Goal: Transaction & Acquisition: Purchase product/service

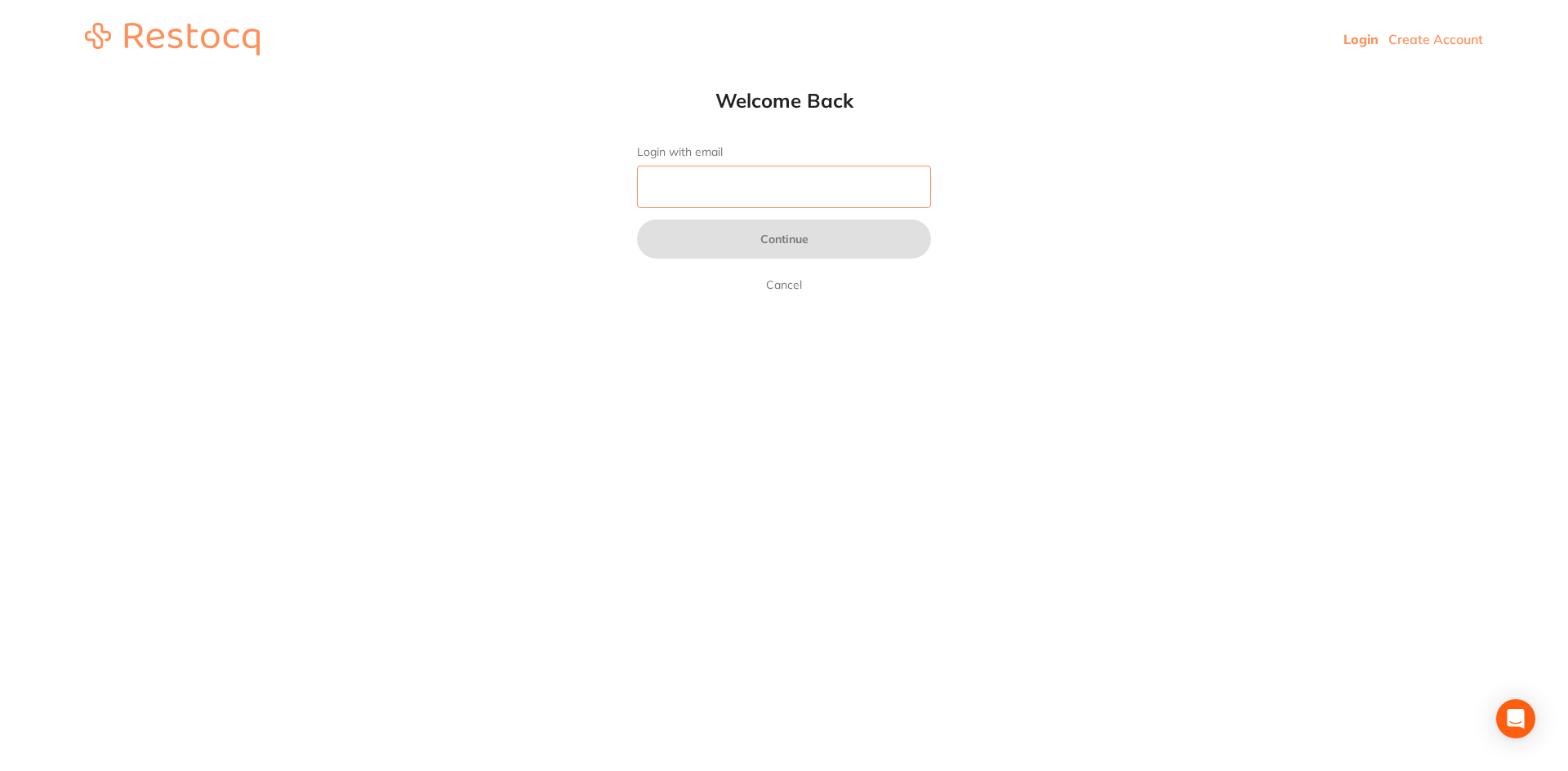
click at [655, 189] on input "Login with email" at bounding box center [783, 187] width 294 height 43
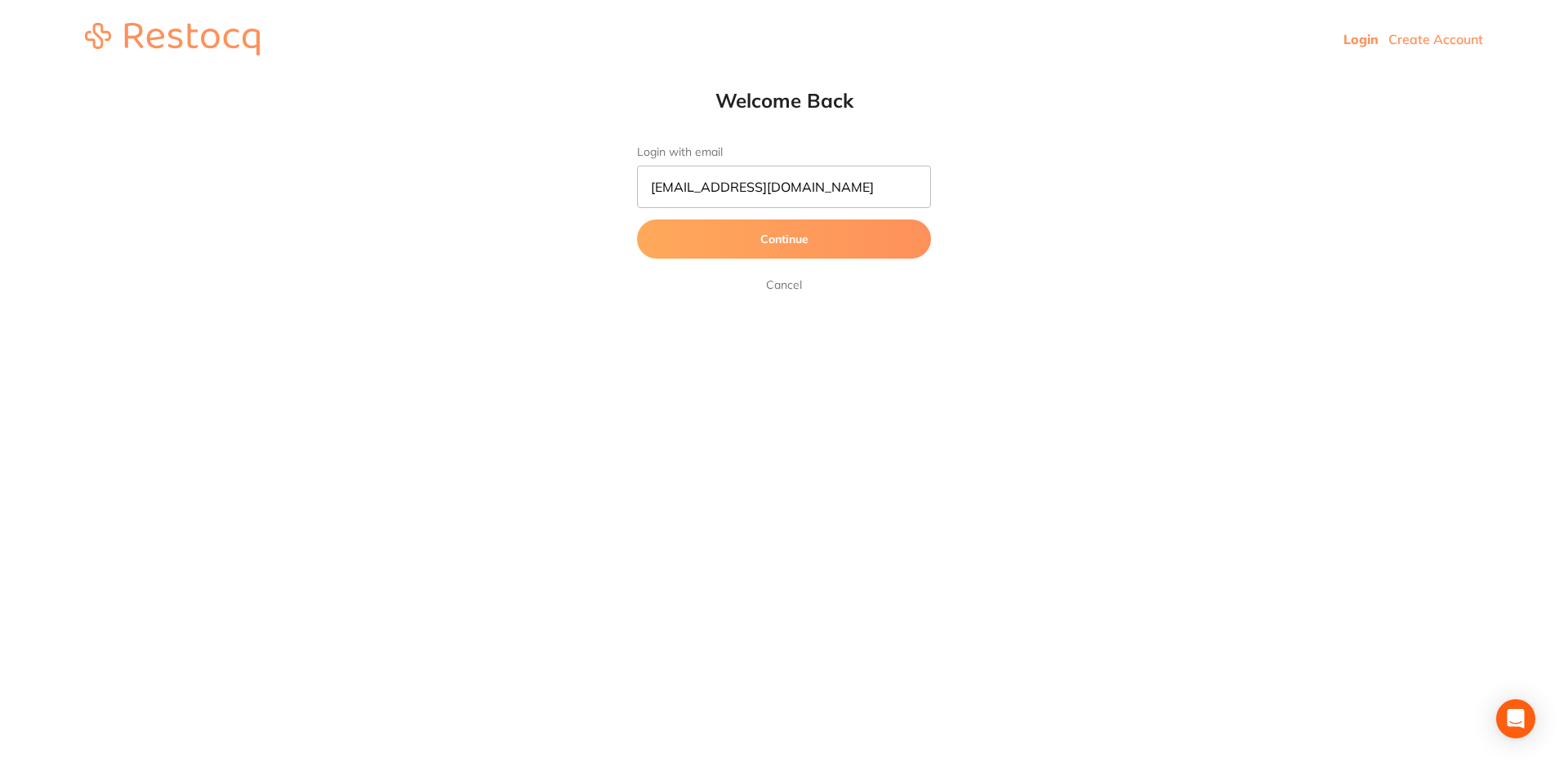
click at [792, 244] on button "Continue" at bounding box center [783, 239] width 294 height 39
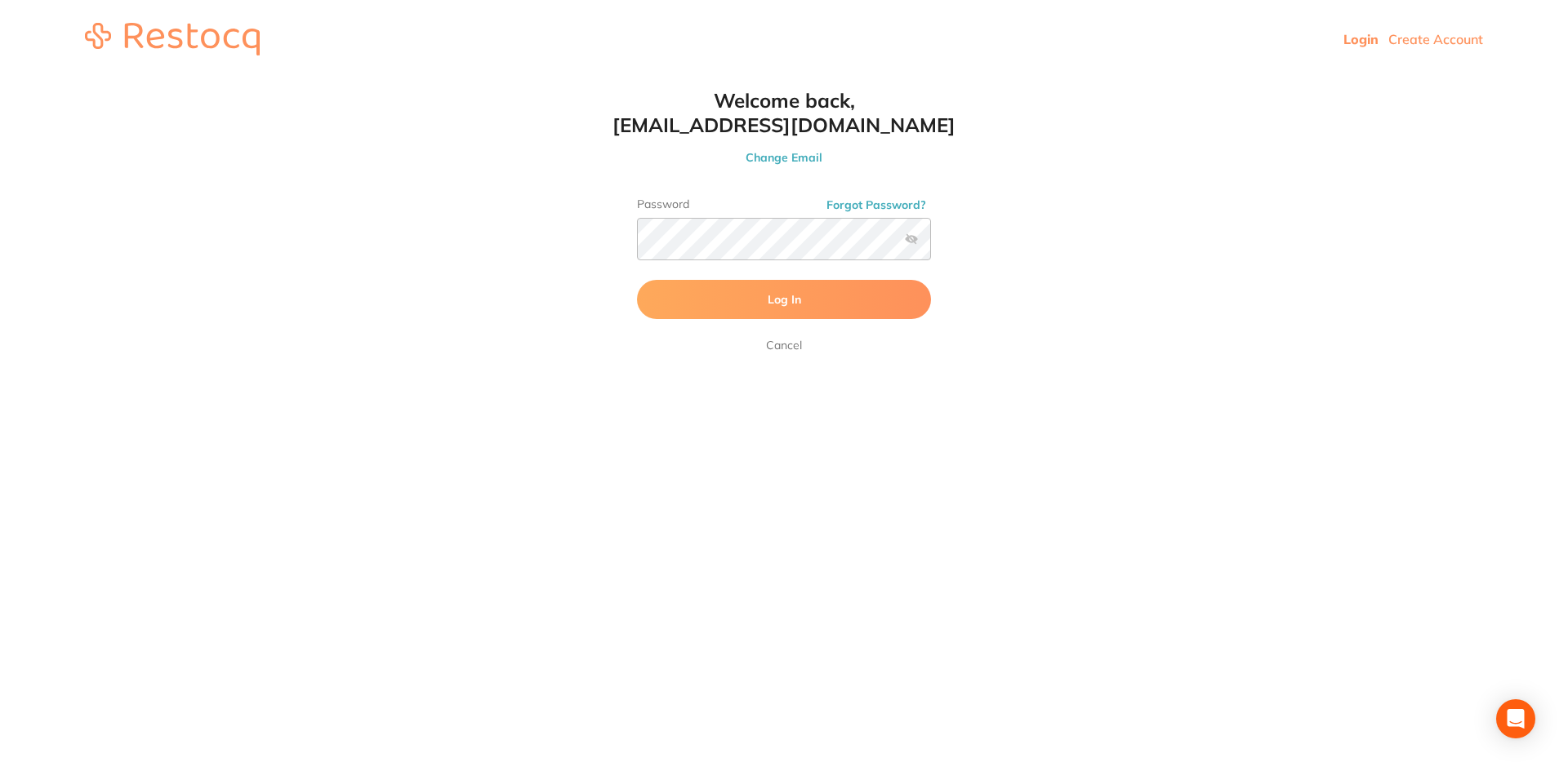
click at [799, 301] on span "Log In" at bounding box center [784, 299] width 33 height 14
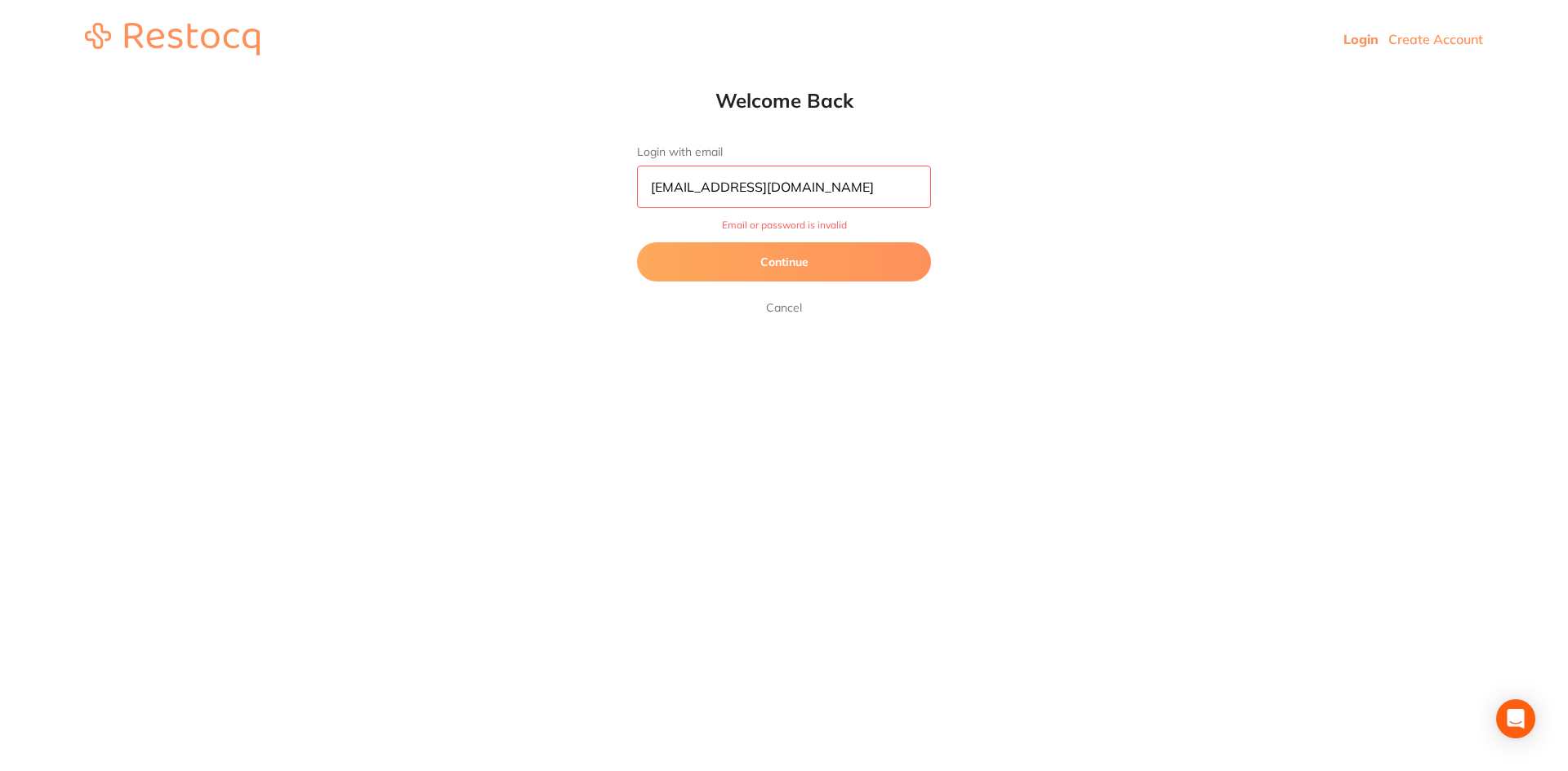
click at [834, 188] on input "[EMAIL_ADDRESS][DOMAIN_NAME]" at bounding box center [783, 187] width 294 height 43
type input "[EMAIL_ADDRESS][DOMAIN_NAME]"
click at [804, 266] on button "Continue" at bounding box center [783, 262] width 294 height 39
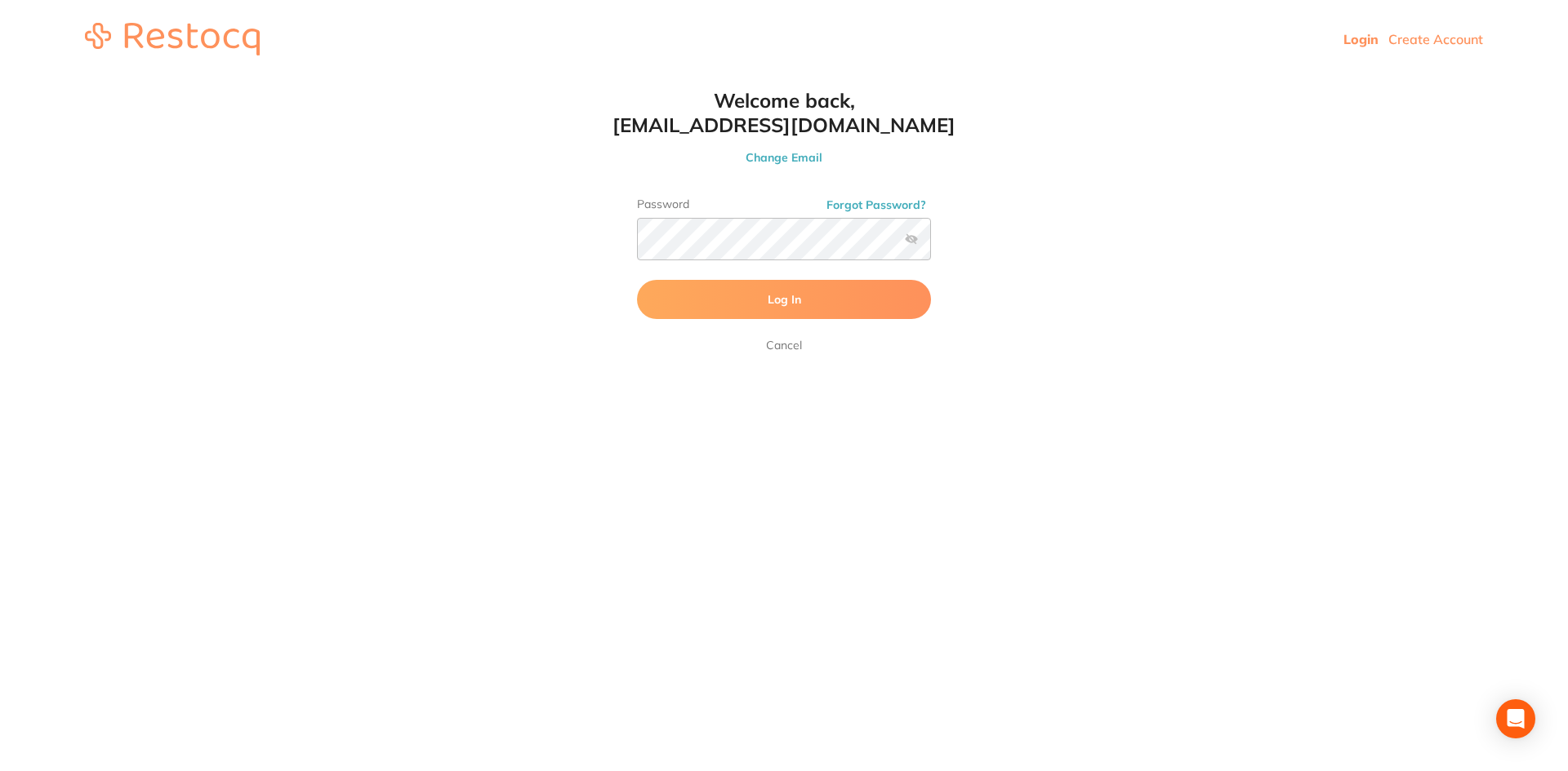
click at [786, 299] on span "Log In" at bounding box center [784, 299] width 33 height 14
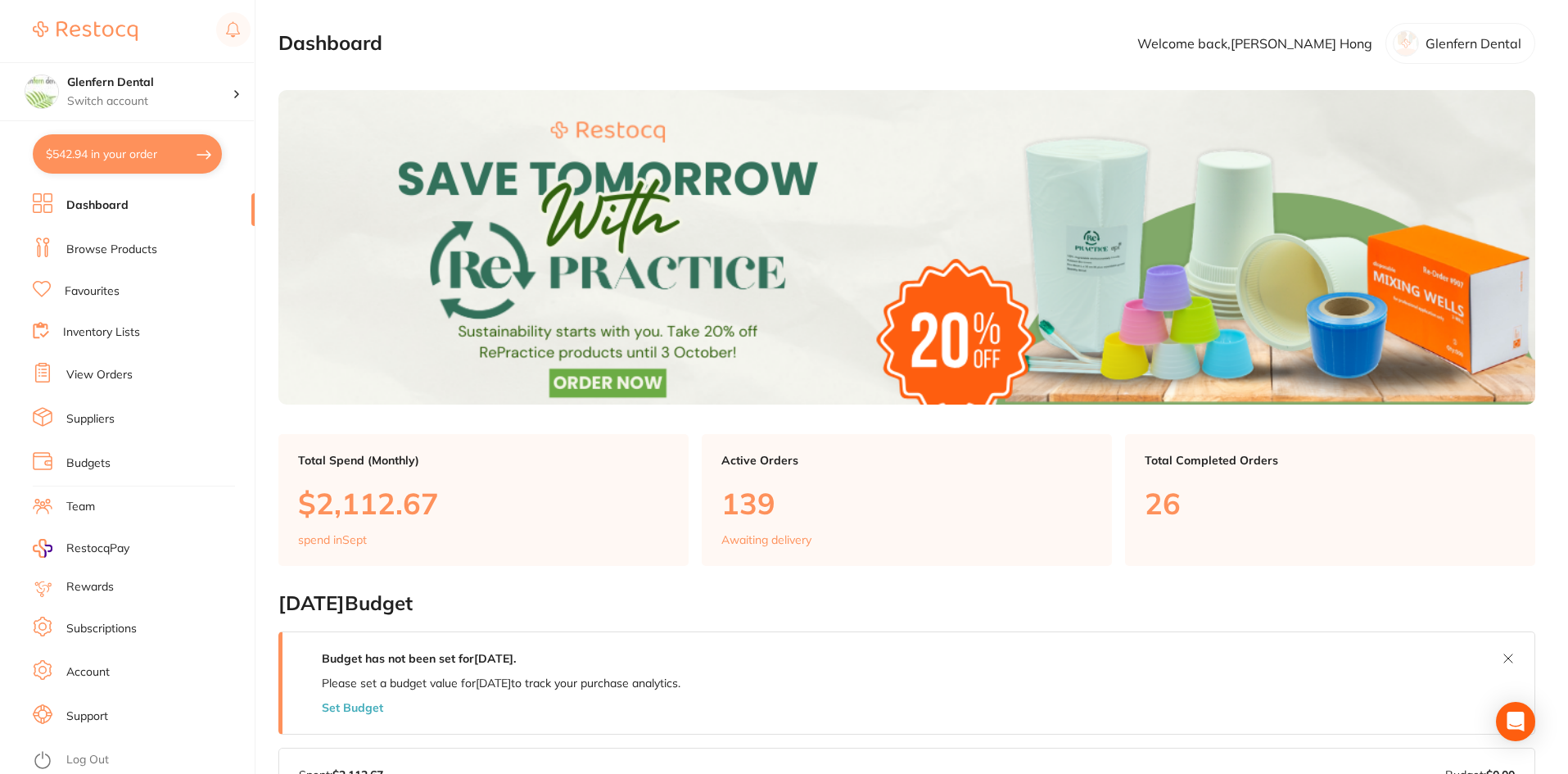
click at [107, 247] on link "Browse Products" at bounding box center [112, 250] width 91 height 16
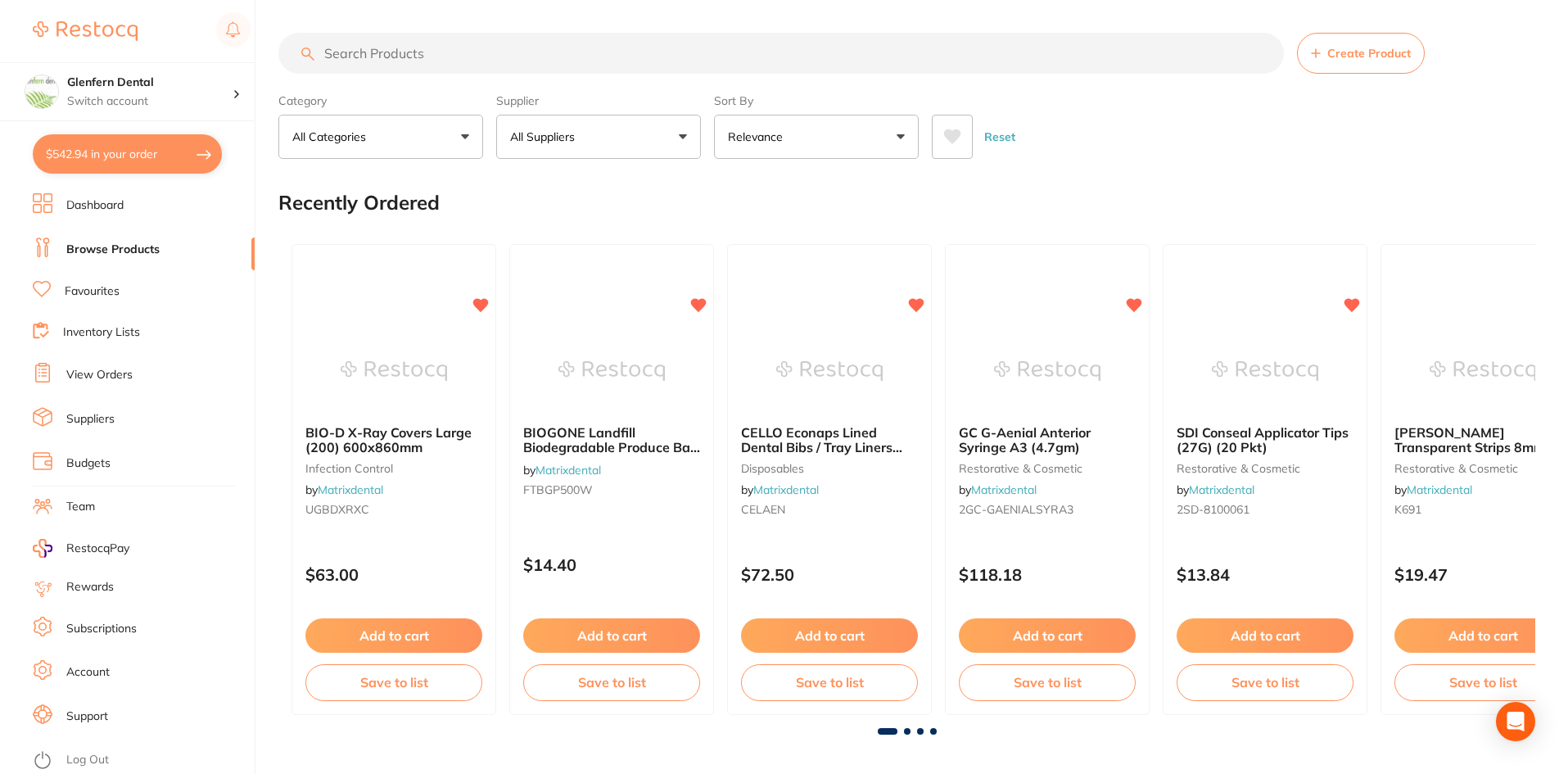
click at [446, 54] on input "search" at bounding box center [781, 54] width 1006 height 41
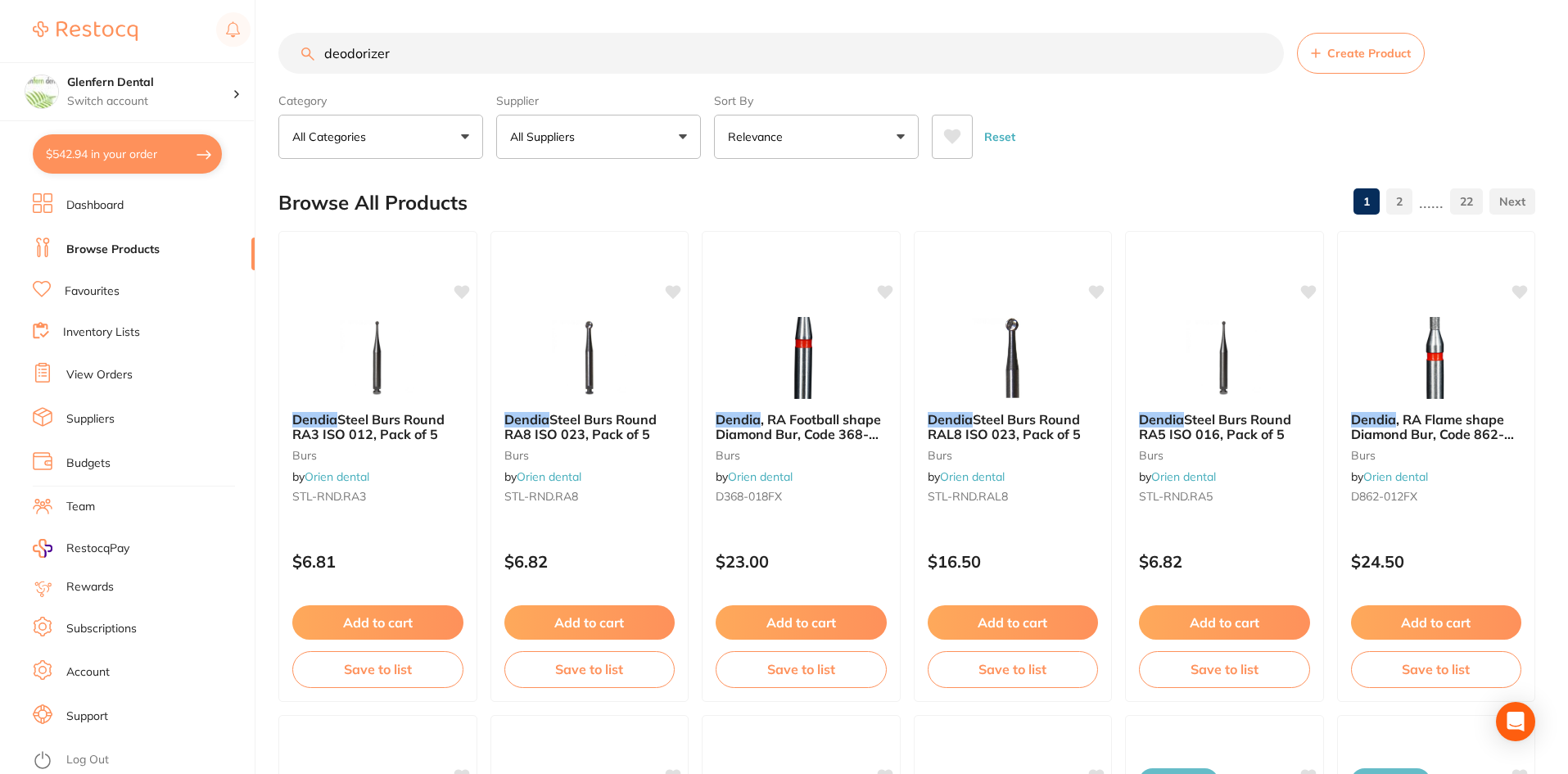
type input "deodorizer"
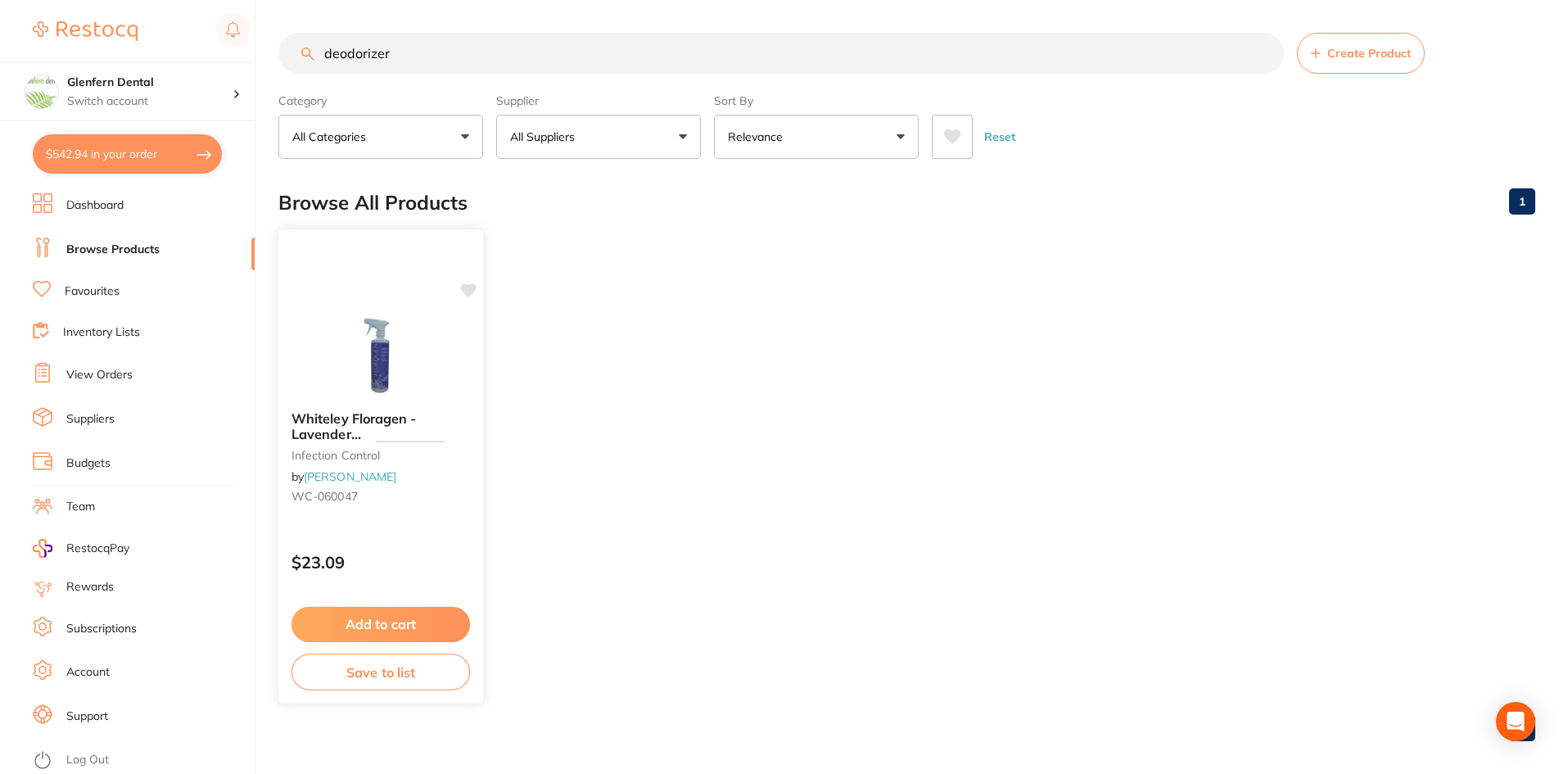
click at [388, 435] on span "Whiteley Floragen - Lavender Concentrated" at bounding box center [355, 434] width 125 height 47
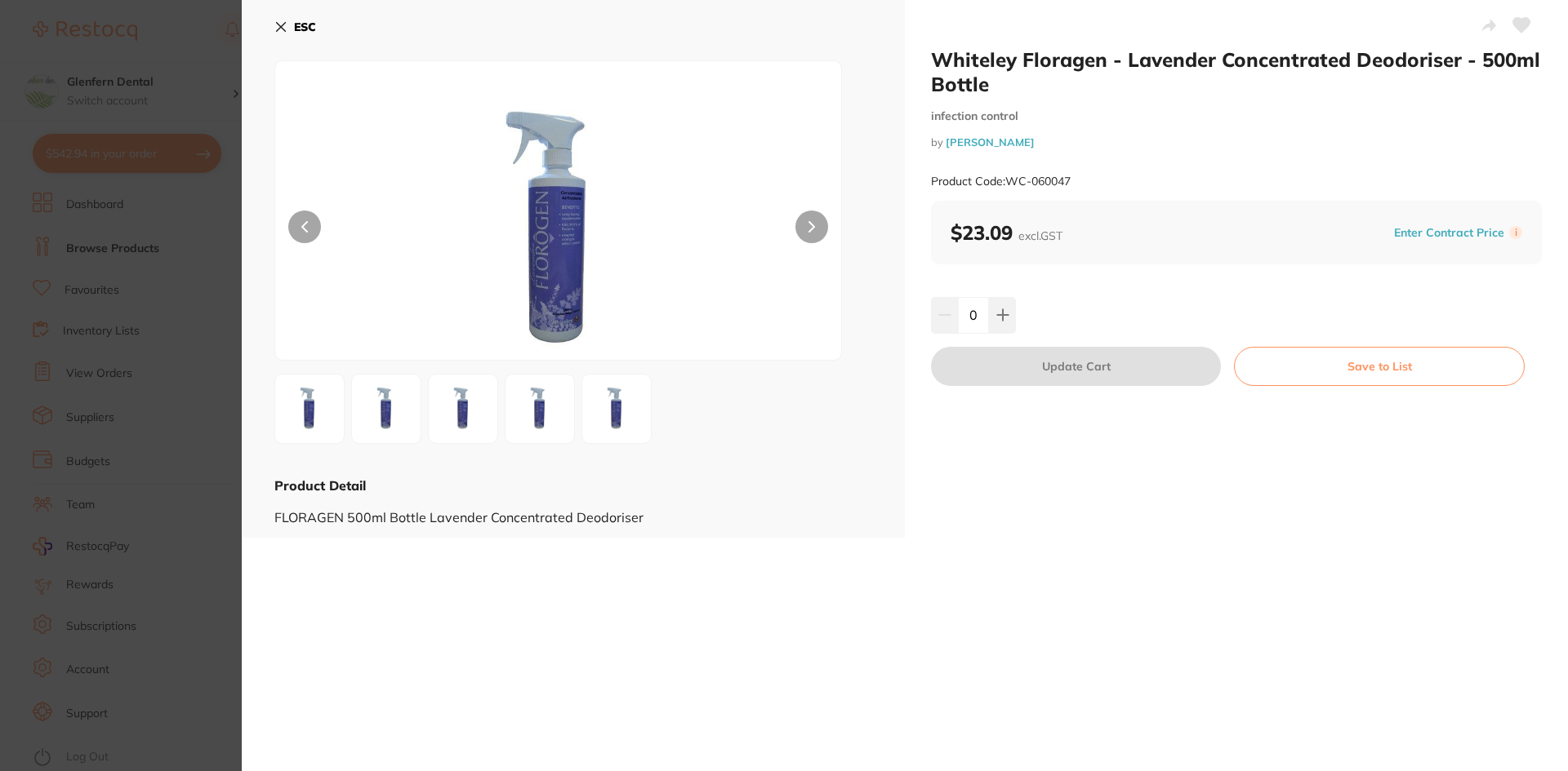
click at [215, 406] on section "Whiteley Floragen - Lavender Concentrated Deodoriser - 500ml Bottle infection c…" at bounding box center [784, 386] width 1568 height 771
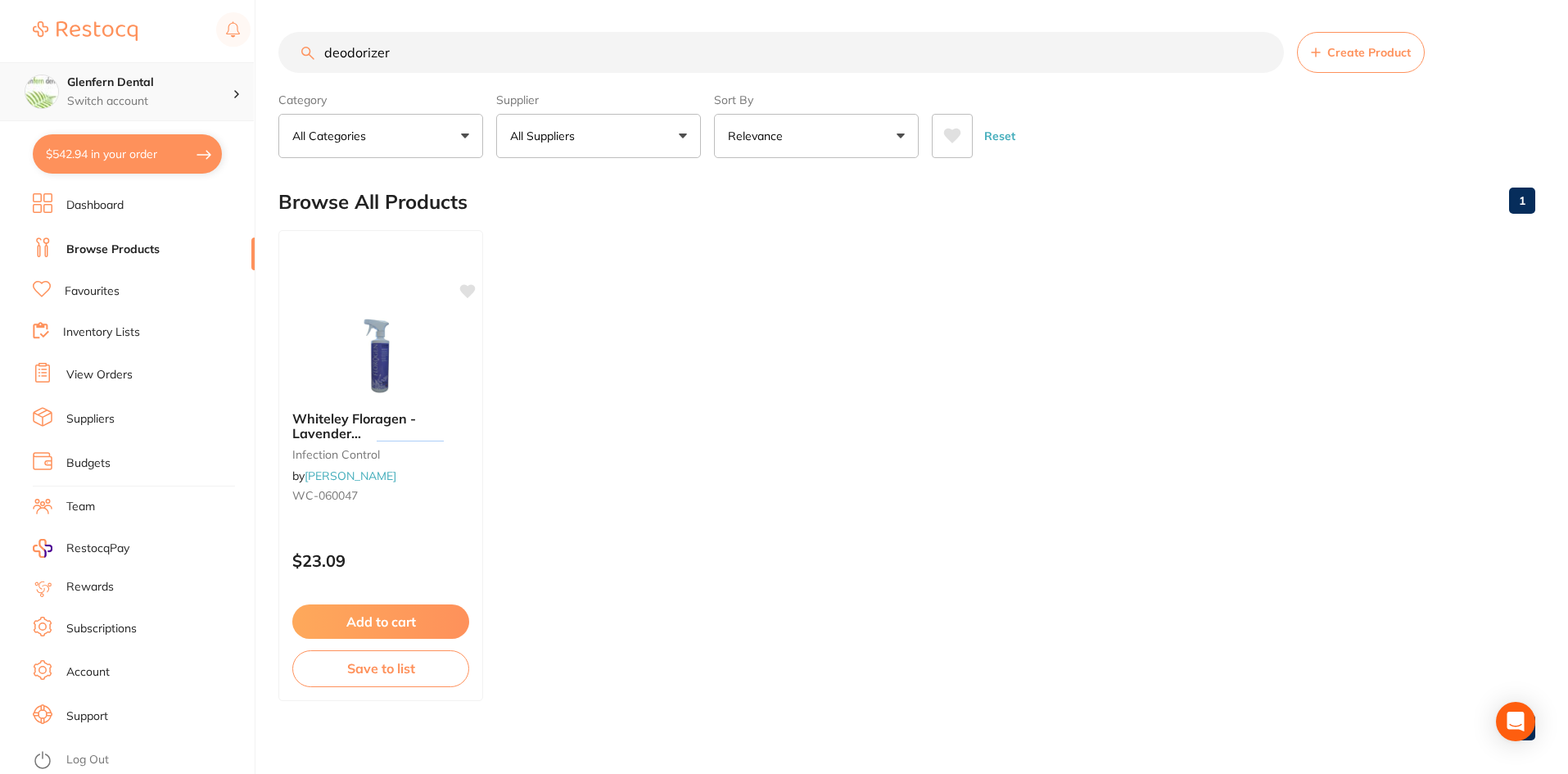
scroll to position [1, 0]
drag, startPoint x: 448, startPoint y: 55, endPoint x: 253, endPoint y: 70, distance: 195.6
click at [253, 70] on div "$542.94 Glenfern Dental Switch account Glenfern Dental $542.94 in your order Da…" at bounding box center [784, 386] width 1568 height 774
type input "room spray"
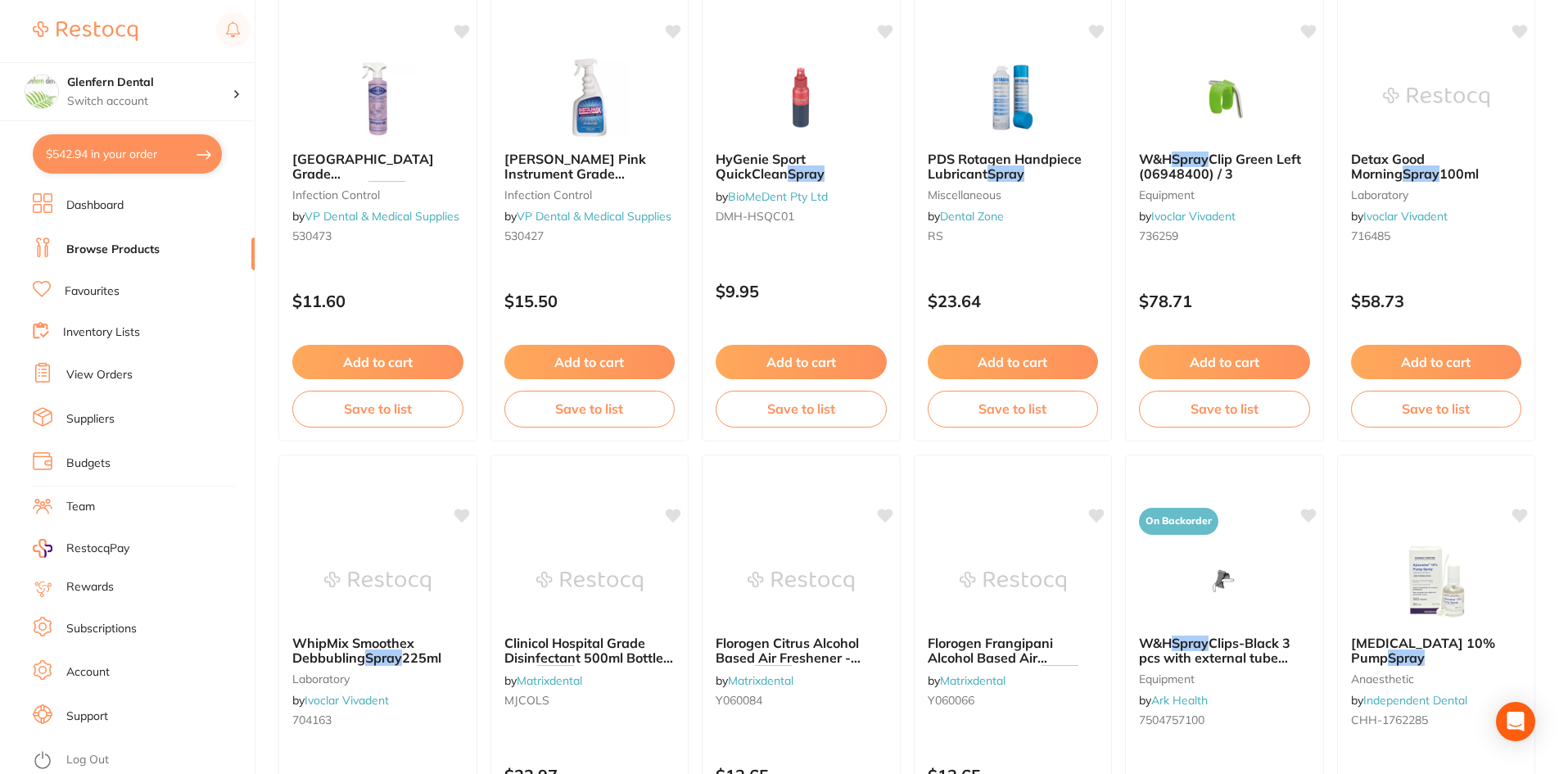
scroll to position [901, 0]
